Goal: Find specific page/section: Find specific page/section

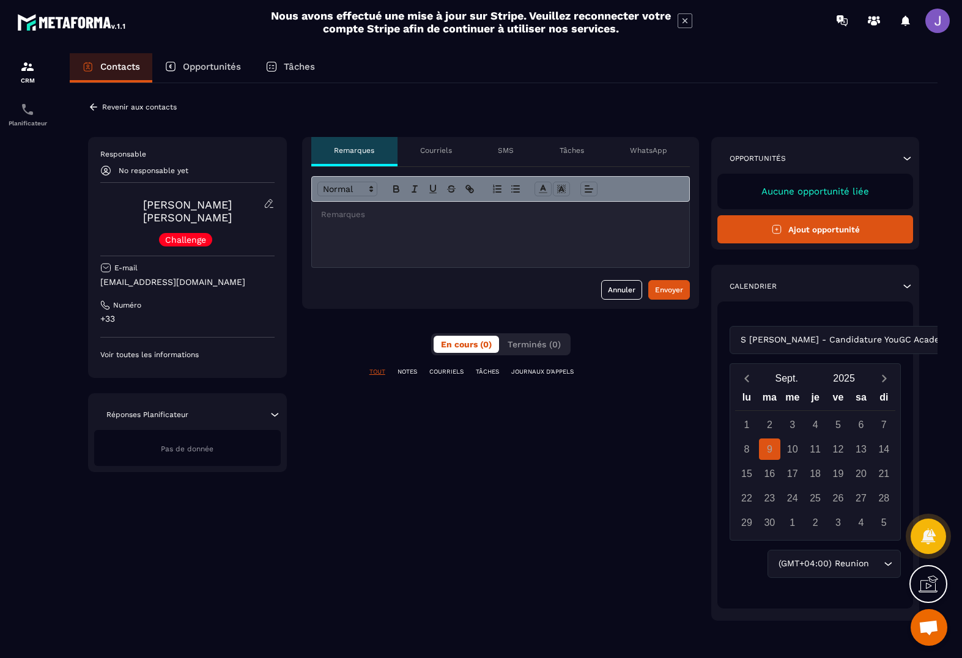
click at [124, 313] on p "+33" at bounding box center [187, 319] width 174 height 12
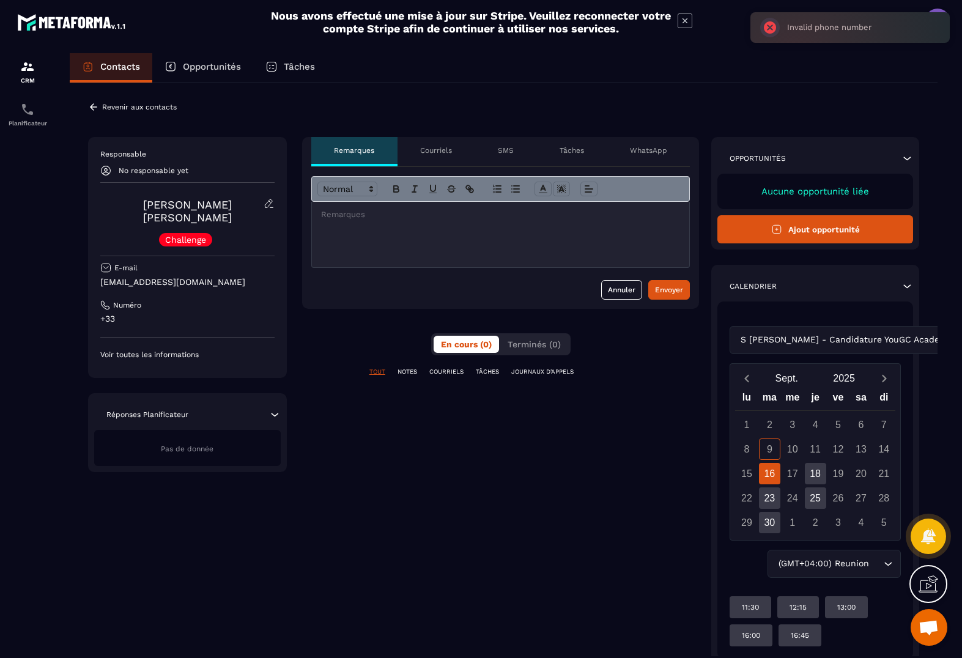
click at [387, 311] on div "**********" at bounding box center [501, 404] width 398 height 534
drag, startPoint x: 218, startPoint y: 267, endPoint x: 92, endPoint y: 267, distance: 125.4
click at [92, 267] on div "Responsable No responsable yet [PERSON_NAME] [PERSON_NAME] Challenge E-mail [EM…" at bounding box center [187, 257] width 199 height 241
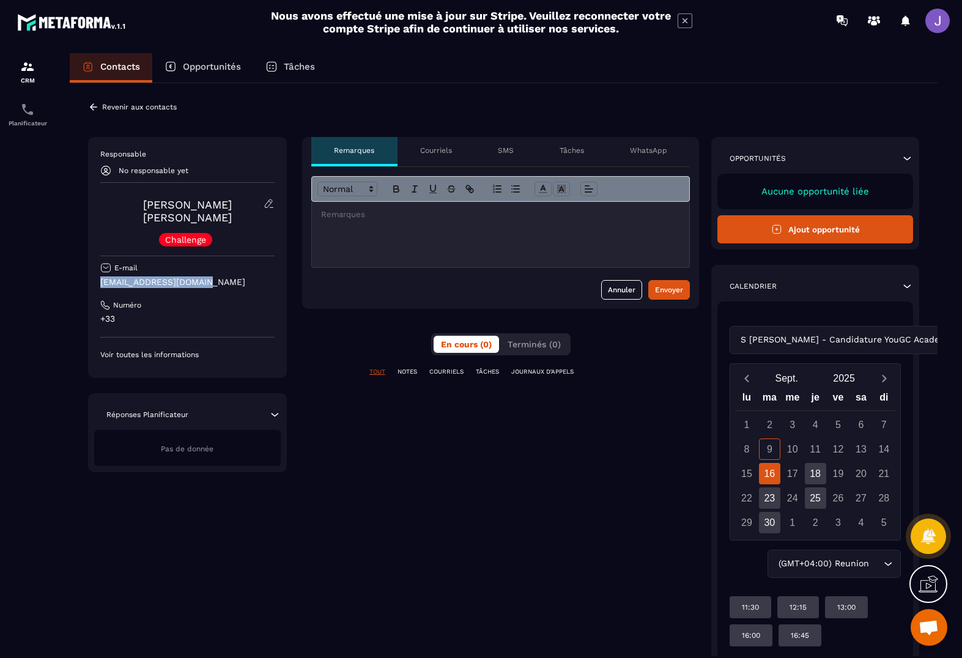
copy p "[EMAIL_ADDRESS][DOMAIN_NAME]"
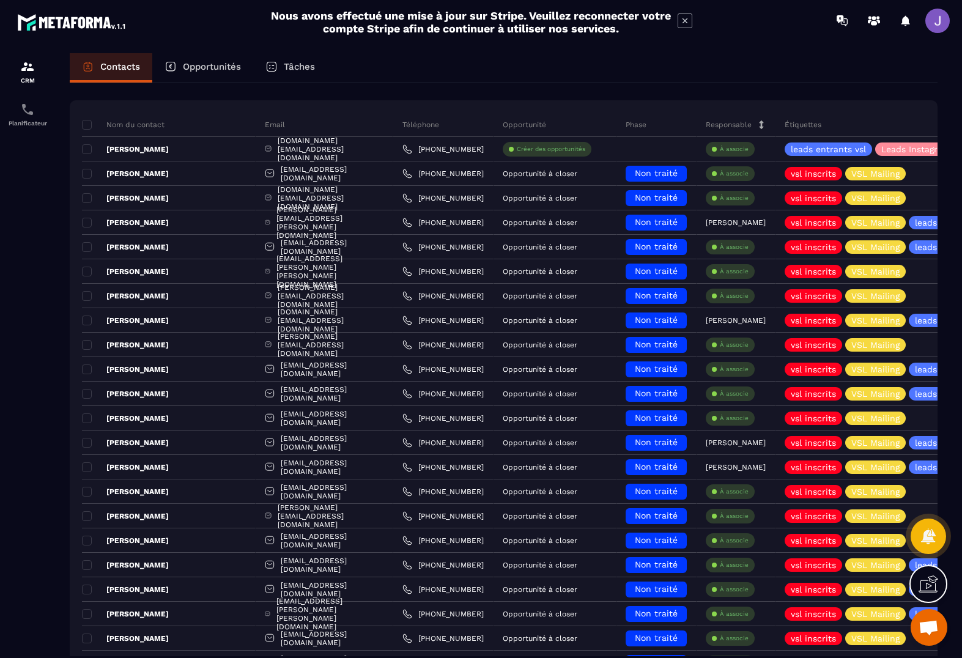
scroll to position [51, 0]
click at [842, 124] on div "Étiquettes" at bounding box center [915, 125] width 279 height 24
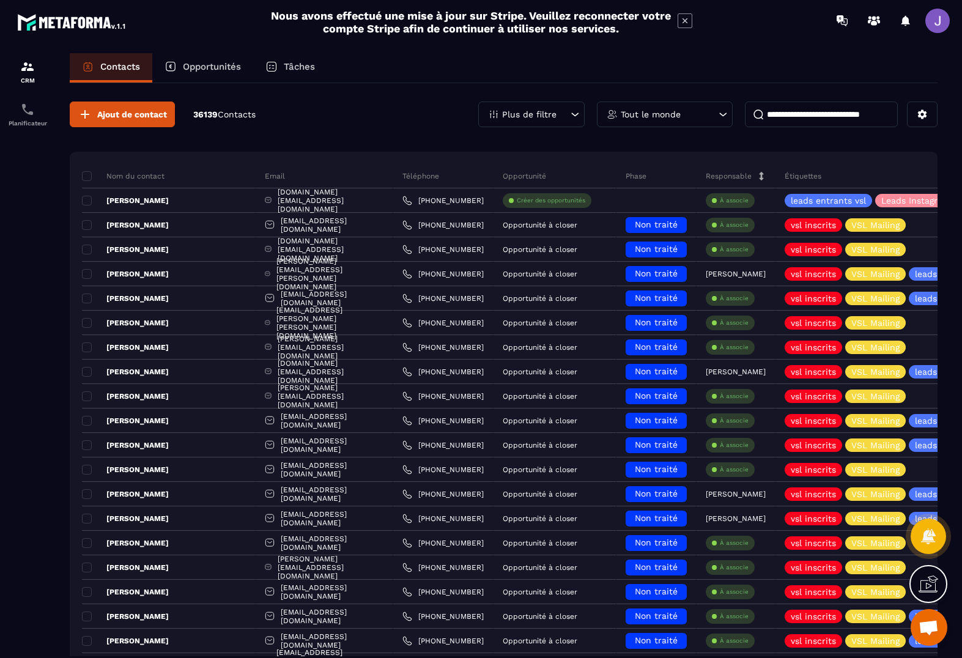
scroll to position [0, 0]
click at [864, 115] on input at bounding box center [821, 115] width 153 height 26
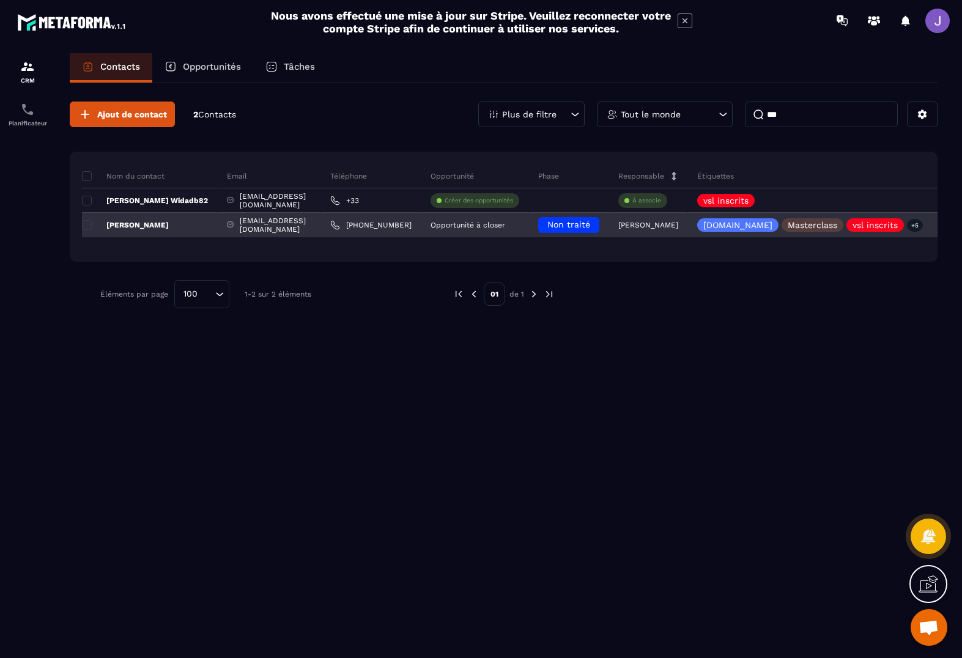
type input "***"
click at [135, 230] on div "[PERSON_NAME]" at bounding box center [150, 225] width 136 height 24
